Goal: Find specific page/section: Find specific page/section

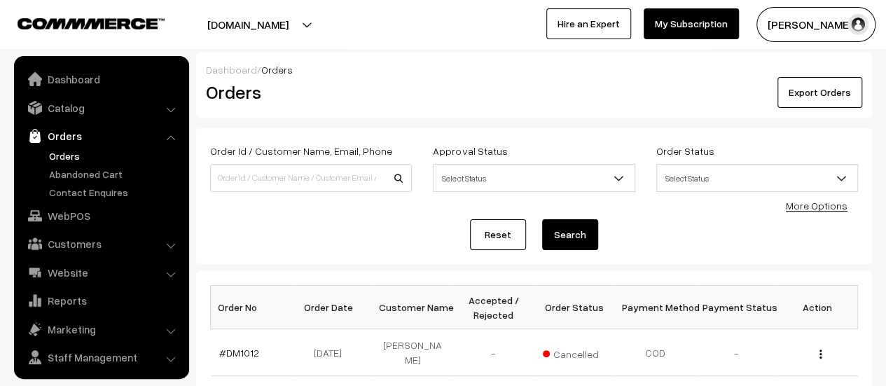
scroll to position [32, 0]
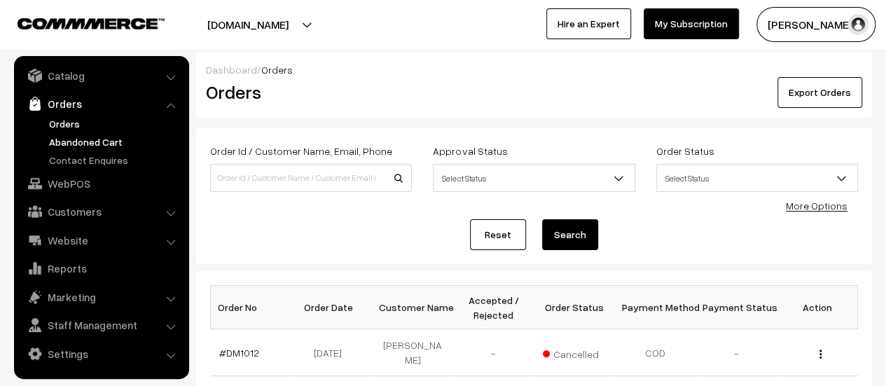
click at [67, 141] on link "Abandoned Cart" at bounding box center [115, 141] width 139 height 15
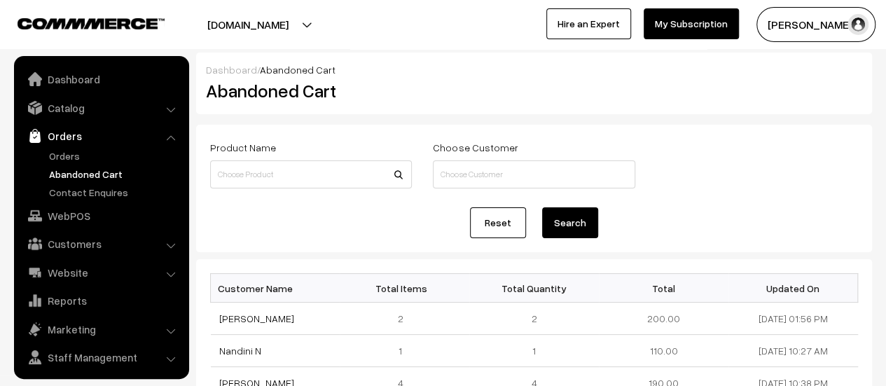
scroll to position [32, 0]
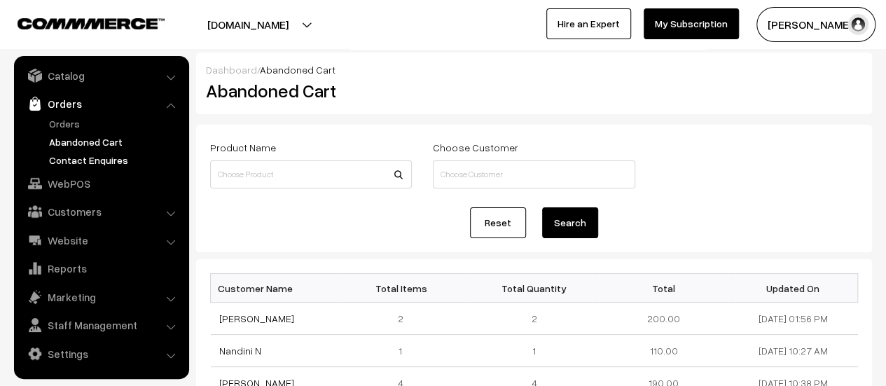
click at [82, 162] on link "Contact Enquires" at bounding box center [115, 160] width 139 height 15
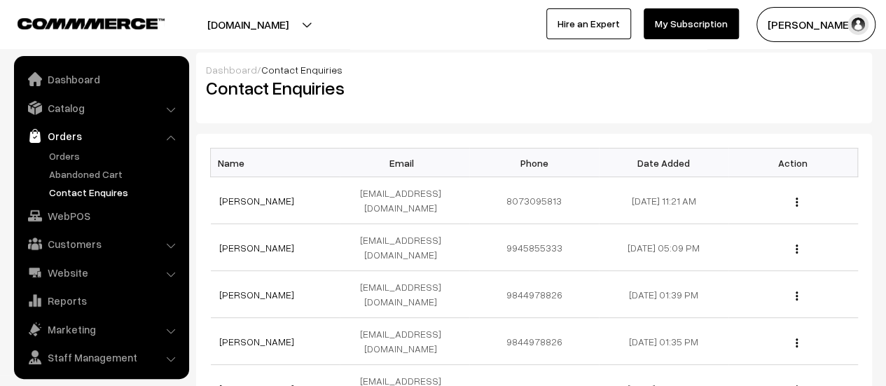
scroll to position [32, 0]
